Goal: Complete application form

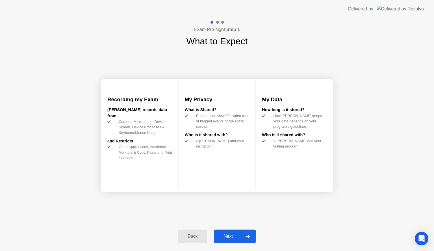
click at [231, 238] on div "Next" at bounding box center [227, 236] width 25 height 5
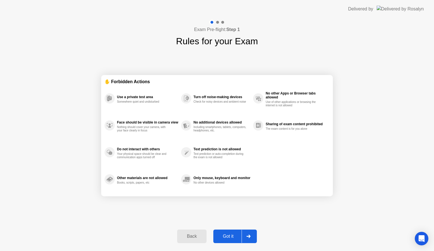
click at [231, 236] on div "Got it" at bounding box center [228, 236] width 27 height 5
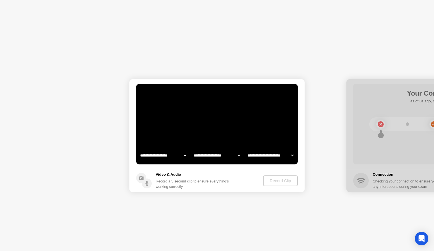
select select "**********"
select select "*******"
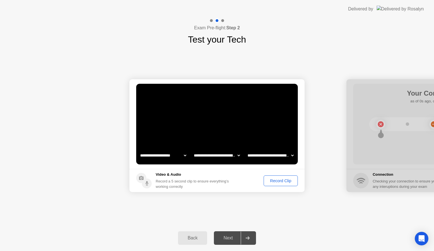
click at [277, 182] on div "Record Clip" at bounding box center [280, 181] width 30 height 5
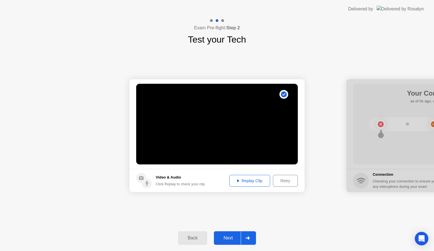
click at [232, 239] on div "Next" at bounding box center [227, 238] width 25 height 5
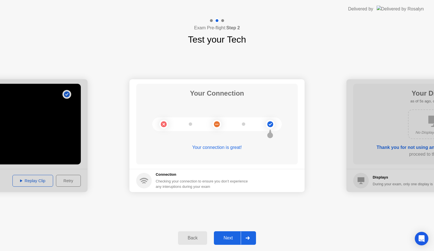
click at [232, 236] on div "Next" at bounding box center [227, 238] width 25 height 5
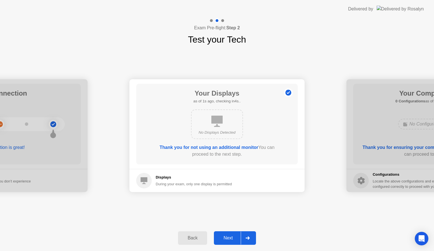
click at [232, 236] on div "Next" at bounding box center [227, 238] width 25 height 5
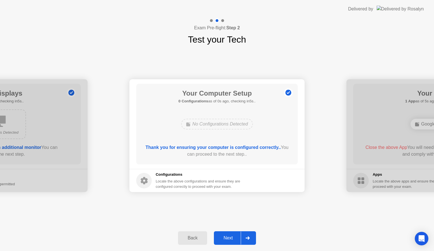
click at [232, 236] on div "Next" at bounding box center [227, 238] width 25 height 5
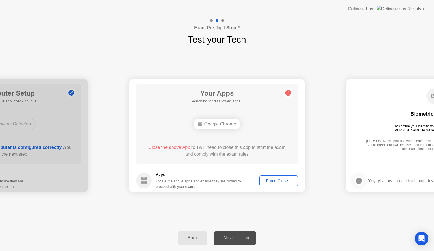
click at [232, 236] on div "Next" at bounding box center [227, 238] width 25 height 5
click at [273, 181] on div "Force Close..." at bounding box center [278, 181] width 34 height 5
click at [274, 180] on div "Force Close..." at bounding box center [278, 181] width 34 height 5
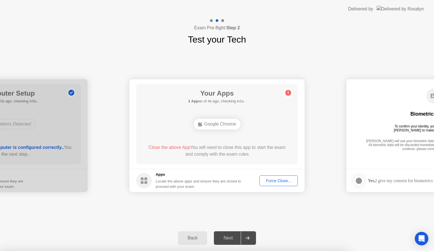
click at [274, 181] on div "Force Close..." at bounding box center [278, 181] width 34 height 5
click at [274, 182] on div "Force Close..." at bounding box center [278, 181] width 34 height 5
drag, startPoint x: 238, startPoint y: 158, endPoint x: 238, endPoint y: 165, distance: 6.5
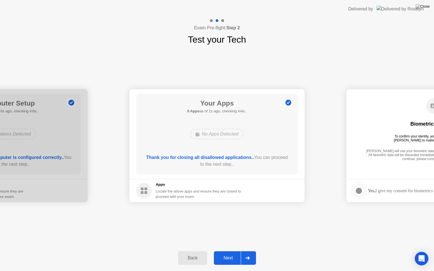
click at [229, 251] on div "Next" at bounding box center [227, 258] width 25 height 5
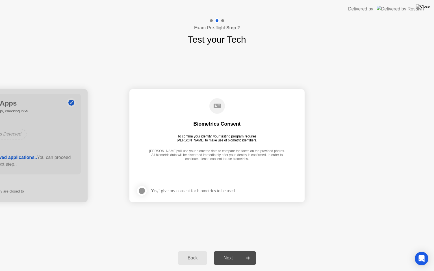
click at [142, 190] on div at bounding box center [141, 191] width 7 height 7
click at [232, 251] on div "Next" at bounding box center [227, 258] width 25 height 5
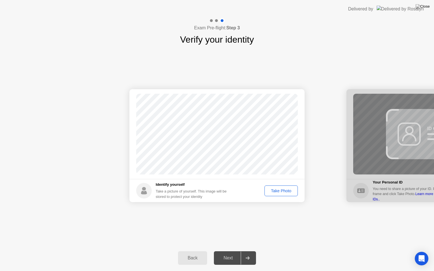
click at [279, 190] on div "Take Photo" at bounding box center [280, 191] width 29 height 5
click at [227, 251] on div "Next" at bounding box center [227, 258] width 25 height 5
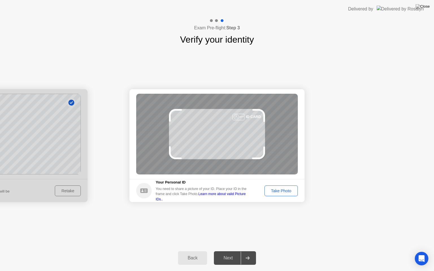
click at [284, 189] on div "Take Photo" at bounding box center [280, 191] width 29 height 5
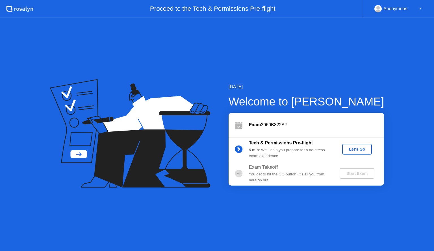
drag, startPoint x: 0, startPoint y: 0, endPoint x: 364, endPoint y: 150, distance: 393.5
click at [364, 150] on div "Let's Go" at bounding box center [356, 149] width 25 height 5
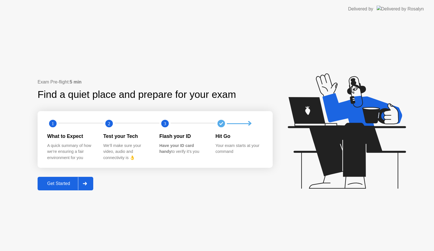
click at [63, 182] on div "Get Started" at bounding box center [58, 183] width 39 height 5
